Goal: Book appointment/travel/reservation

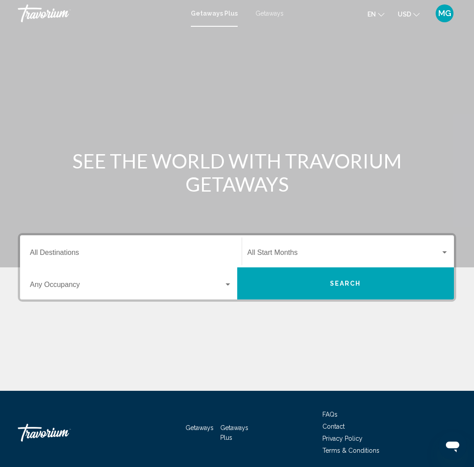
click at [164, 238] on div "Destination All Destinations" at bounding box center [131, 252] width 202 height 28
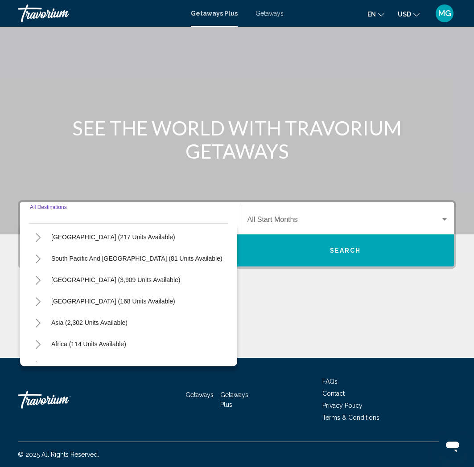
scroll to position [144, 0]
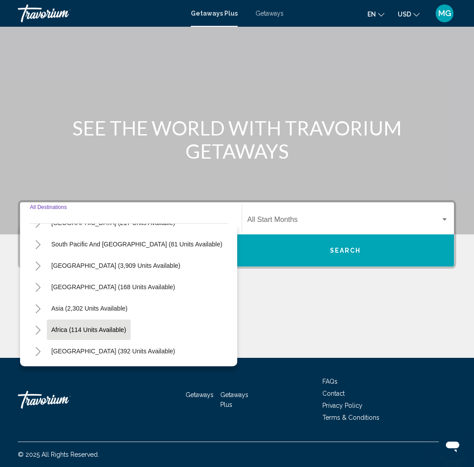
click at [103, 330] on span "Africa (114 units available)" at bounding box center [88, 329] width 75 height 7
type input "**********"
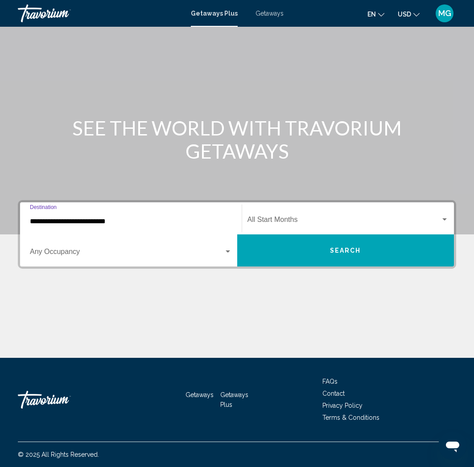
click at [317, 225] on span "Search widget" at bounding box center [343, 221] width 193 height 8
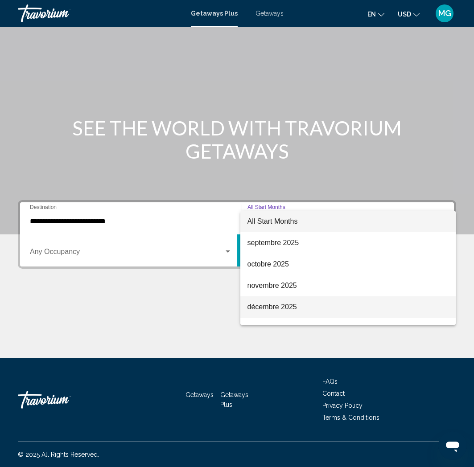
drag, startPoint x: 298, startPoint y: 309, endPoint x: 300, endPoint y: 304, distance: 5.8
click at [298, 309] on span "décembre 2025" at bounding box center [347, 306] width 201 height 21
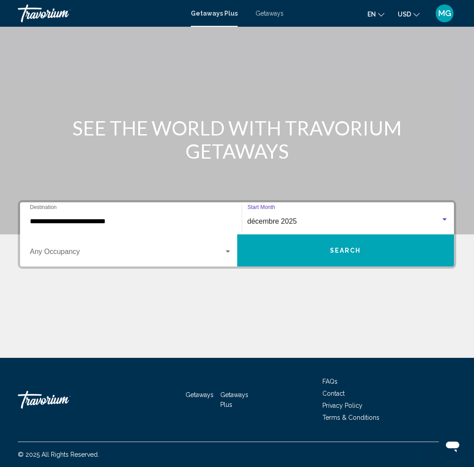
click at [310, 245] on button "Search" at bounding box center [345, 250] width 217 height 32
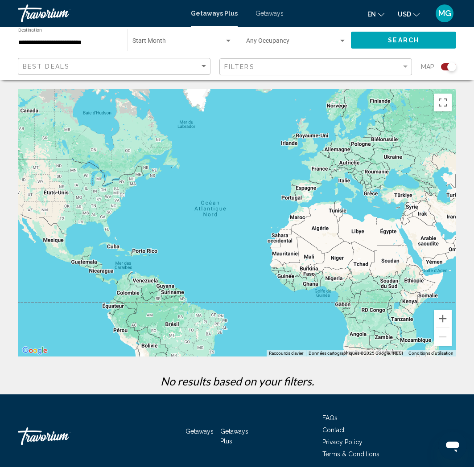
click at [271, 16] on span "Getaways" at bounding box center [269, 13] width 28 height 7
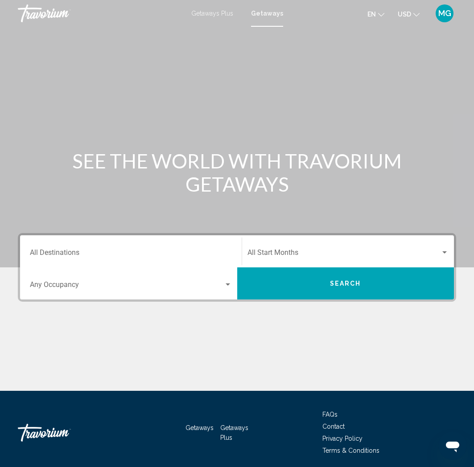
click at [135, 249] on div "Destination All Destinations" at bounding box center [131, 252] width 202 height 28
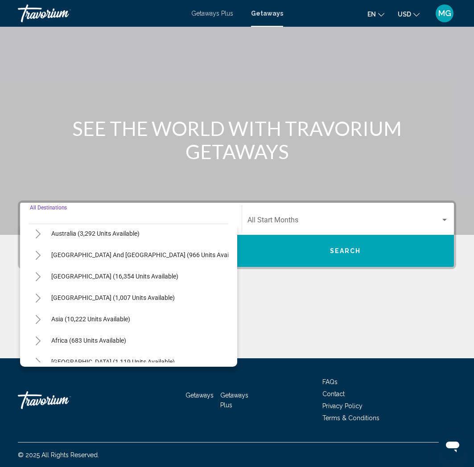
scroll to position [144, 0]
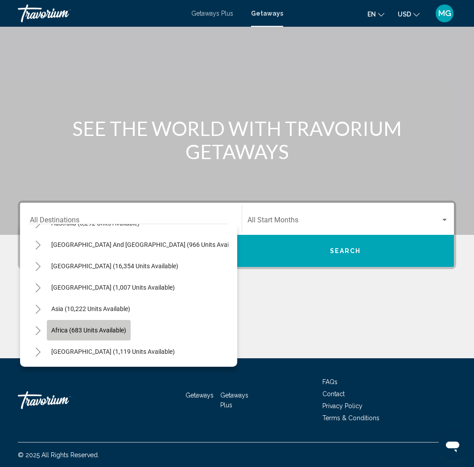
click at [100, 333] on span "Africa (683 units available)" at bounding box center [88, 330] width 75 height 7
type input "**********"
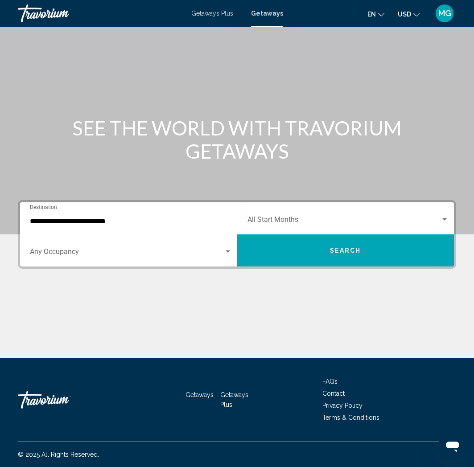
click at [361, 205] on div "Start Month All Start Months" at bounding box center [347, 219] width 201 height 28
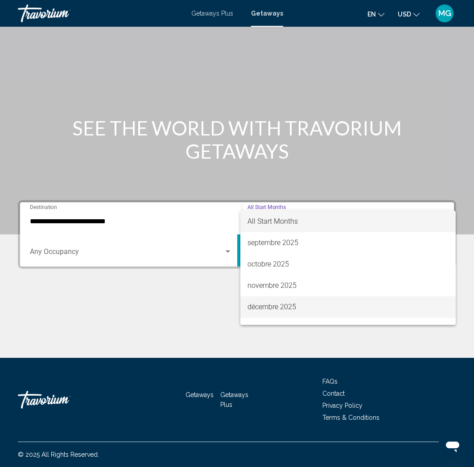
click at [290, 308] on span "décembre 2025" at bounding box center [347, 306] width 201 height 21
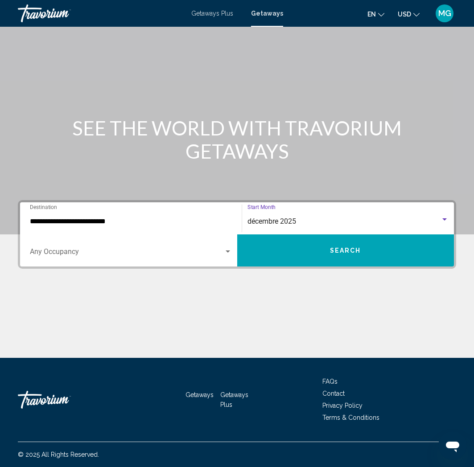
click at [299, 251] on button "Search" at bounding box center [345, 250] width 217 height 32
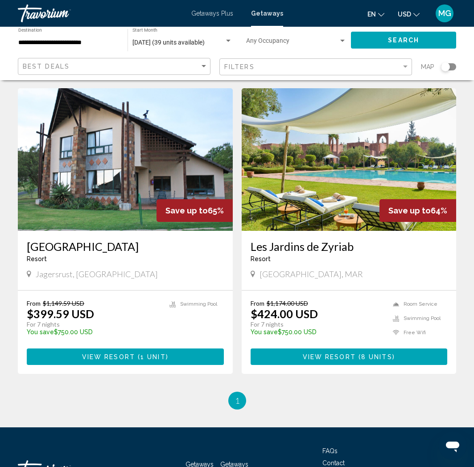
scroll to position [958, 0]
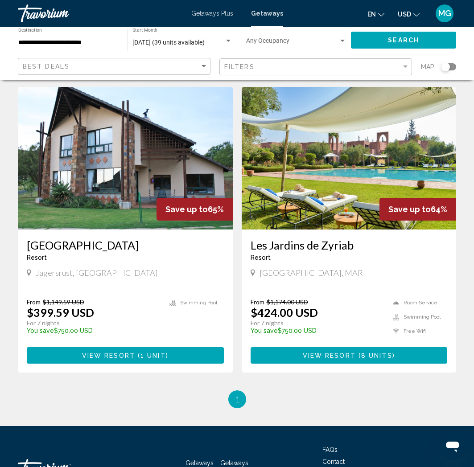
click at [393, 161] on img "Main content" at bounding box center [349, 158] width 215 height 143
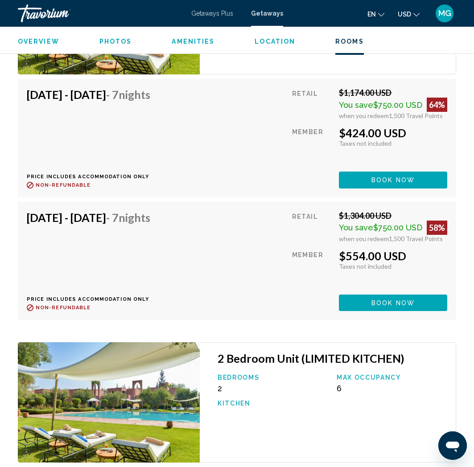
scroll to position [1805, 0]
